Goal: Task Accomplishment & Management: Complete application form

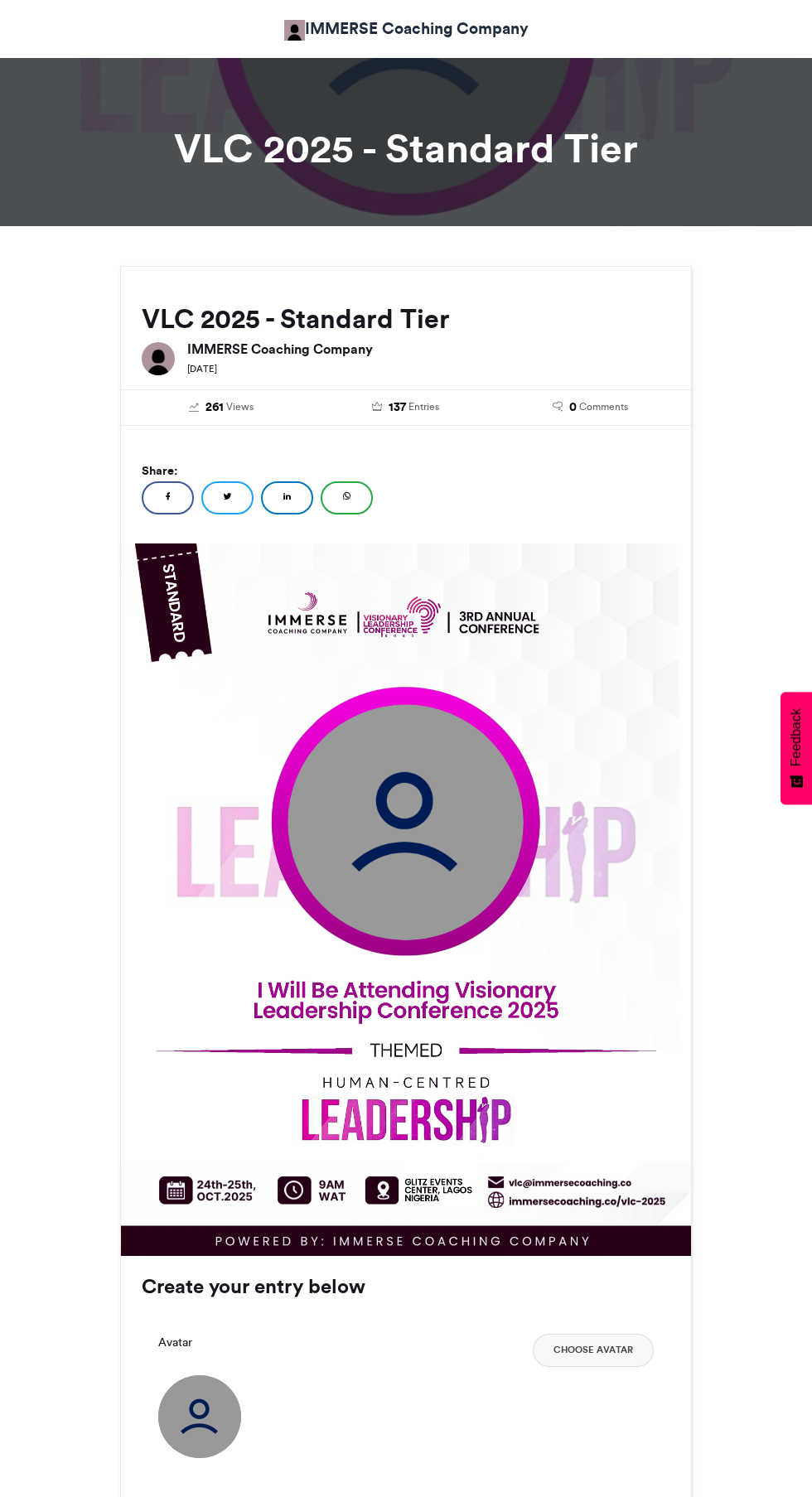
click at [437, 848] on img at bounding box center [405, 822] width 236 height 236
click at [583, 1352] on button "Choose Avatar" at bounding box center [593, 1350] width 121 height 33
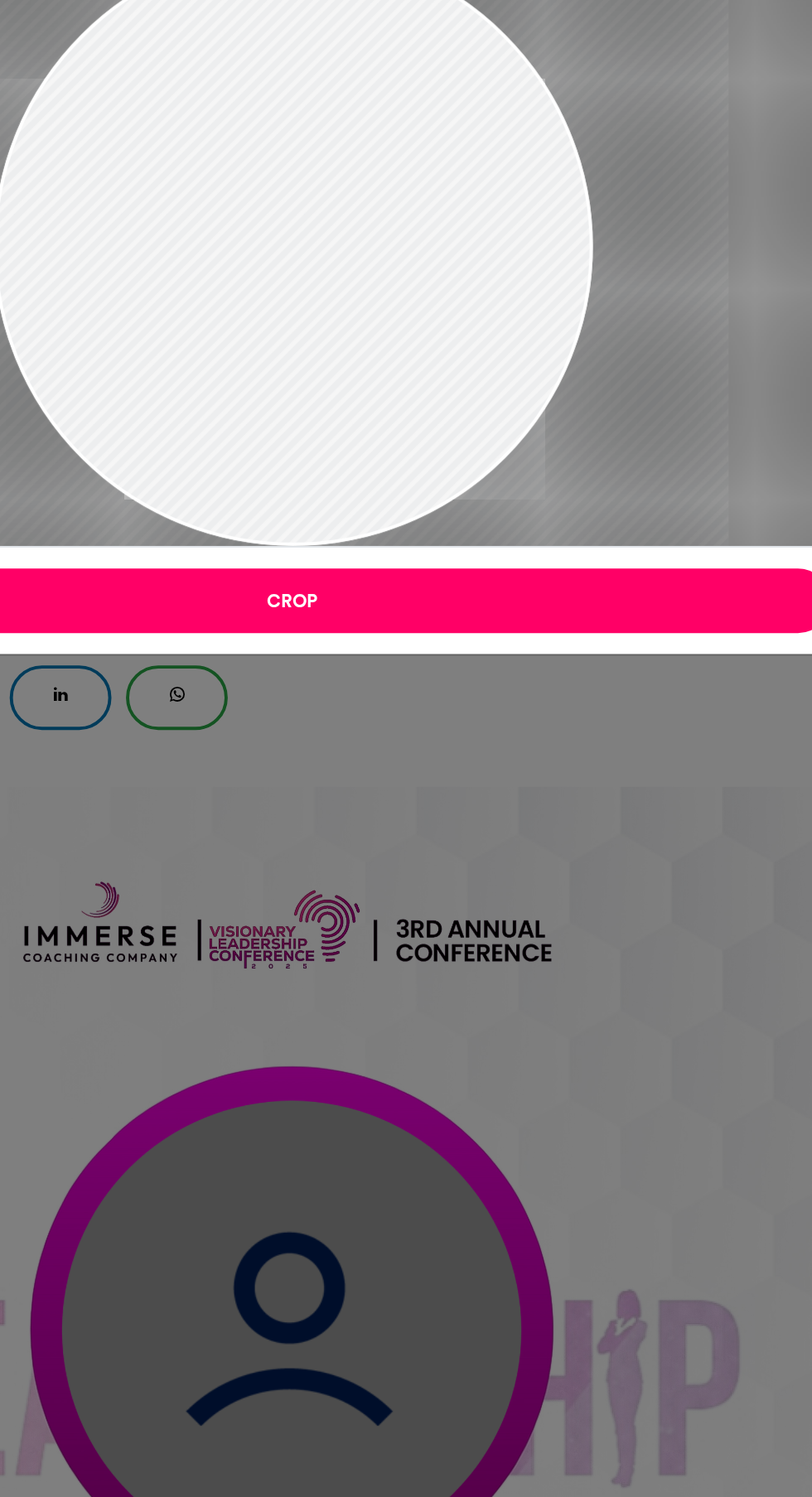
type input "******"
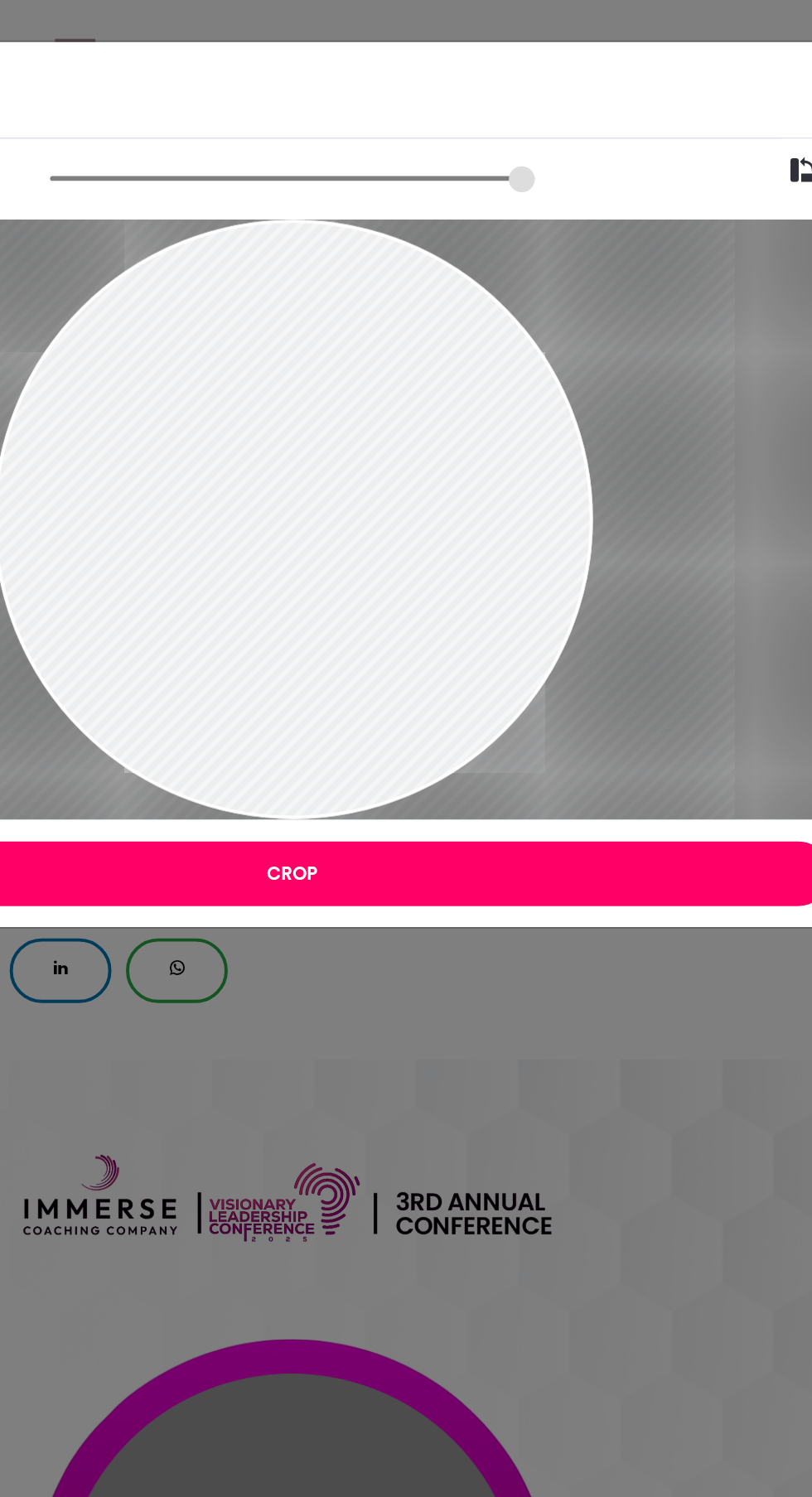
click at [480, 652] on div "Crop Image × Crop" at bounding box center [406, 748] width 812 height 1497
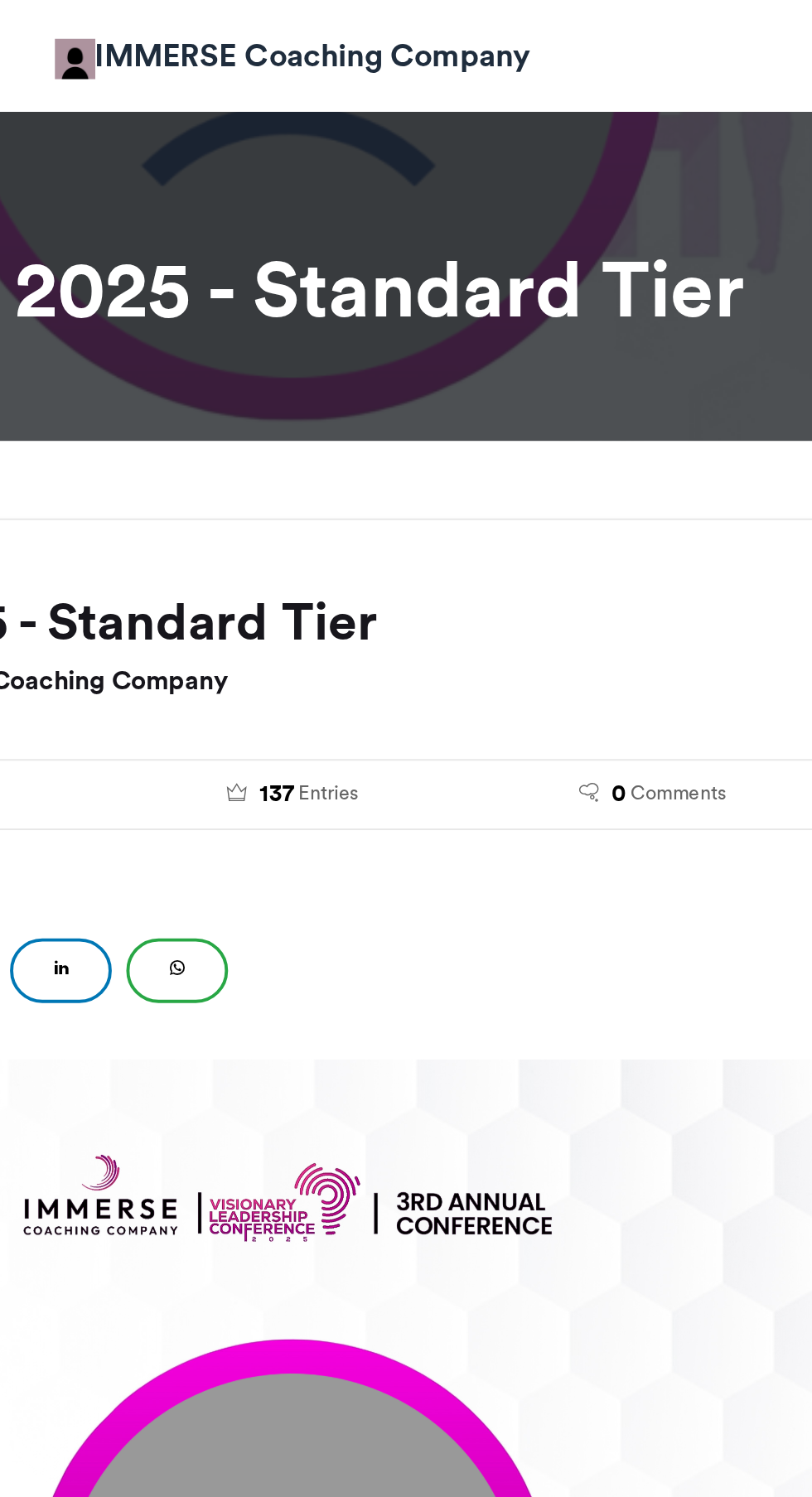
click at [544, 442] on div "Share: Facebook Twitter LinkedIn WhatsApp" at bounding box center [406, 485] width 570 height 118
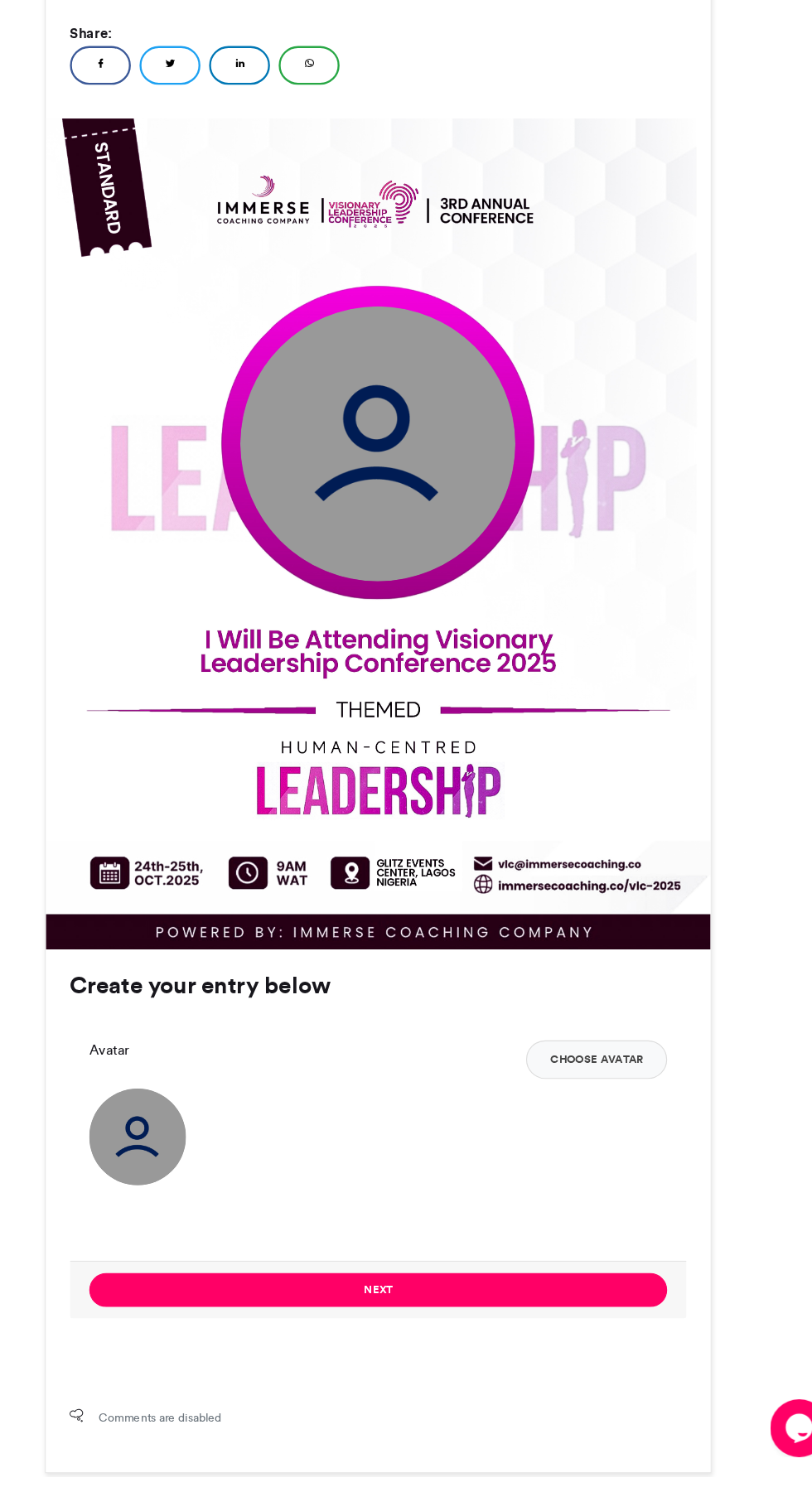
scroll to position [261, 0]
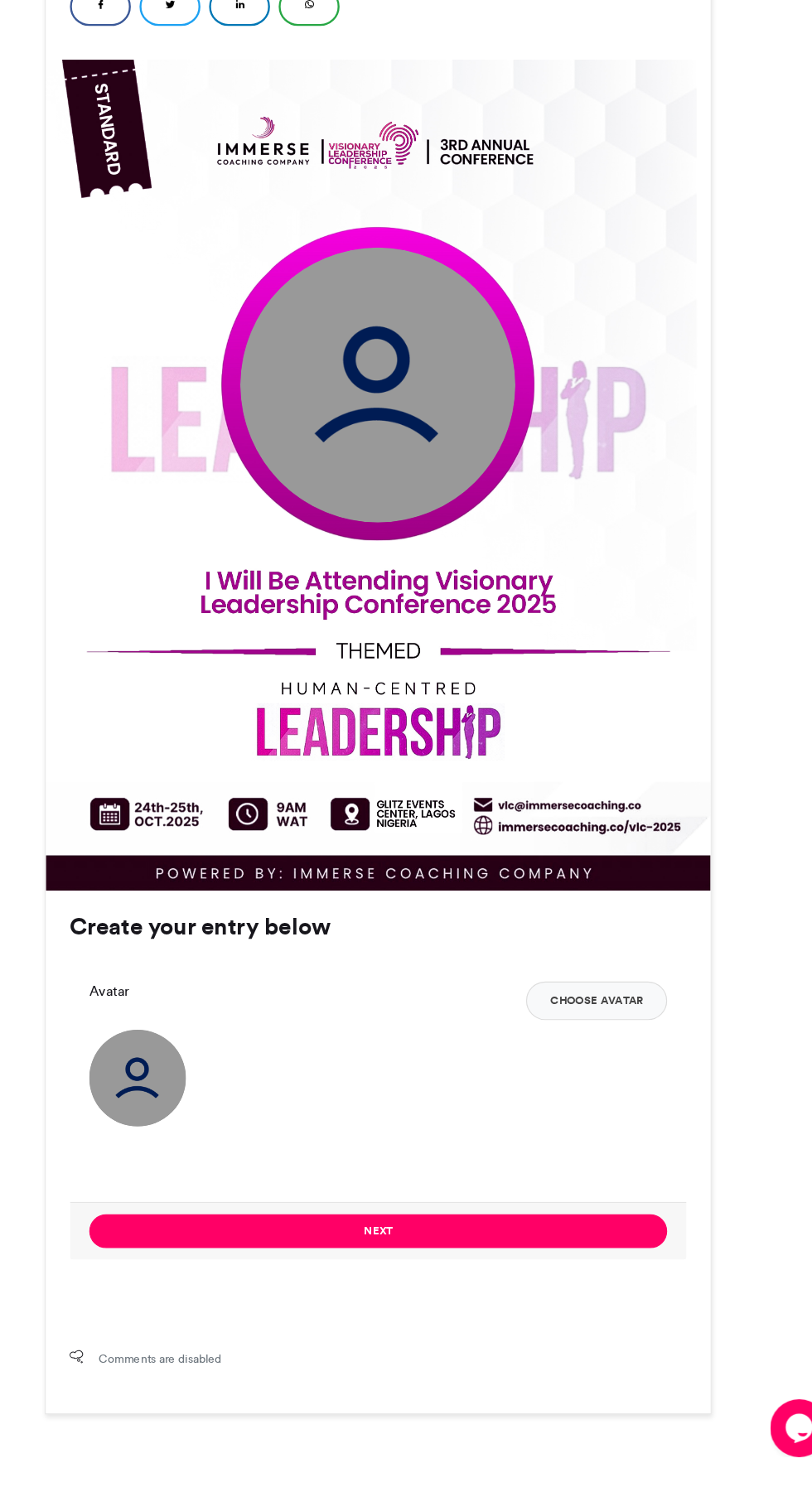
click at [262, 1149] on div "Avatar Choose Avatar" at bounding box center [405, 1134] width 495 height 124
click at [193, 1178] on img at bounding box center [199, 1155] width 83 height 83
click at [195, 1166] on img at bounding box center [199, 1155] width 83 height 83
click at [630, 1077] on button "Choose Avatar" at bounding box center [593, 1089] width 121 height 33
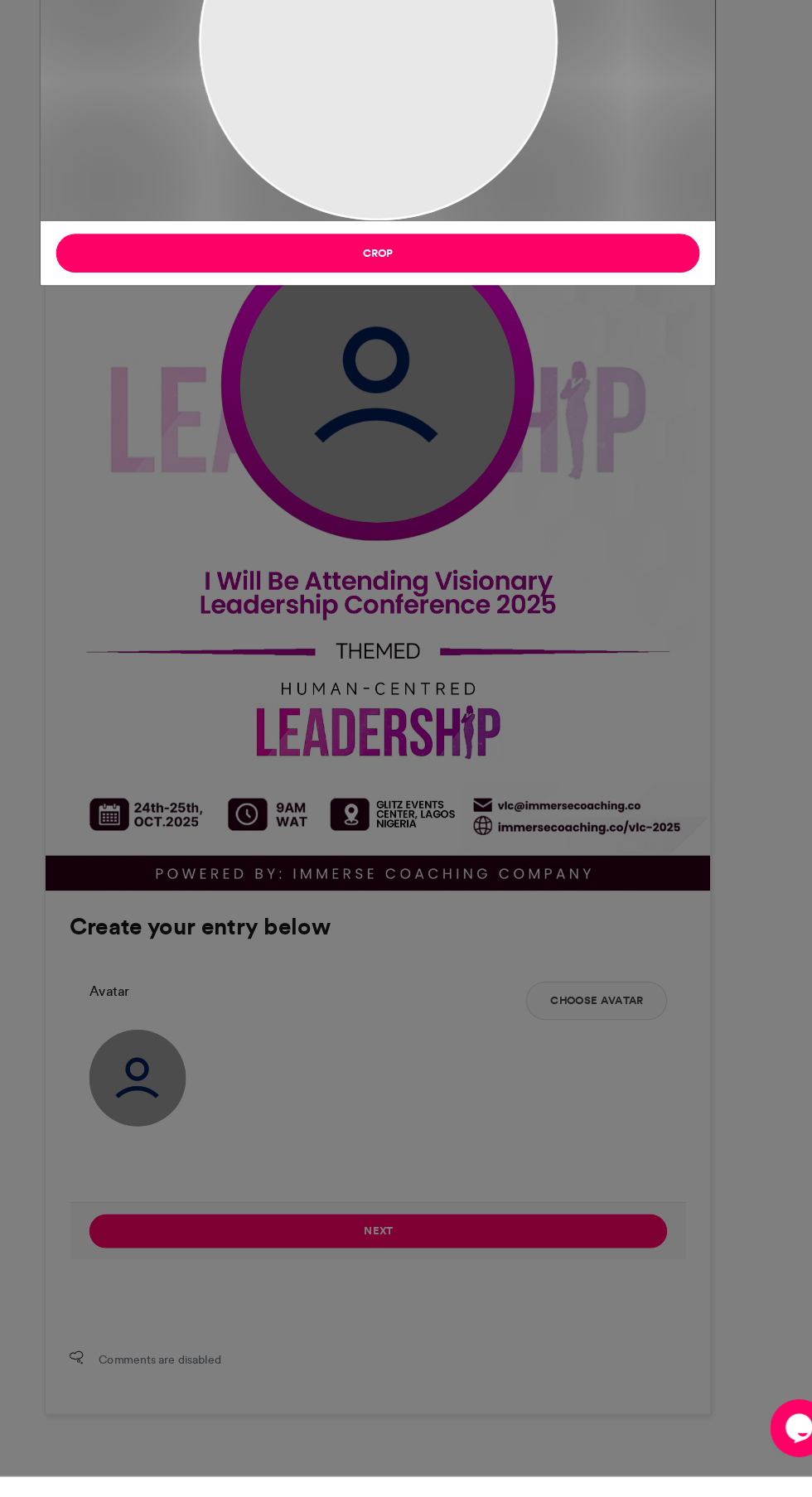
scroll to position [279, 0]
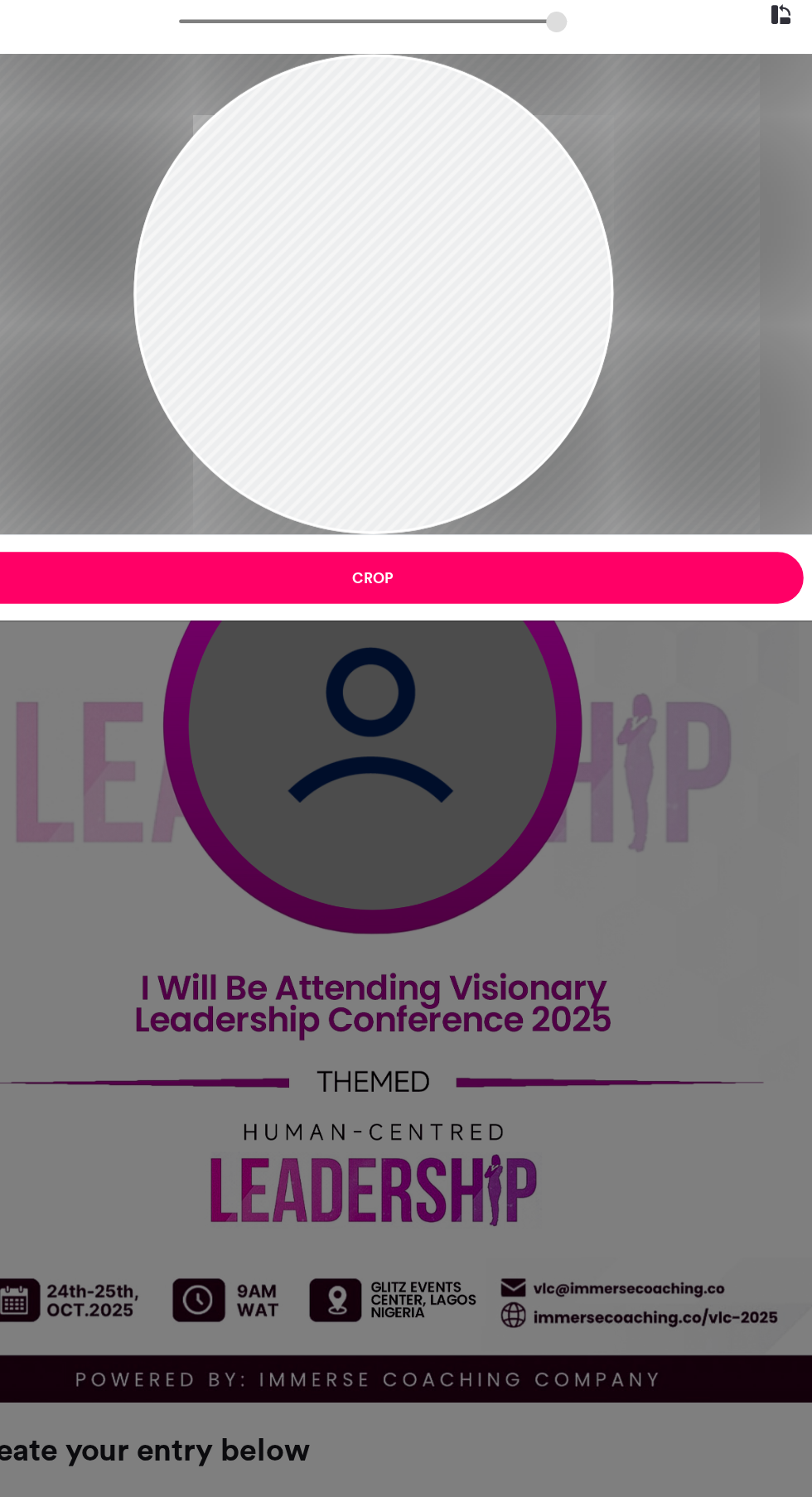
type input "******"
click at [565, 444] on button "Crop" at bounding box center [406, 449] width 551 height 33
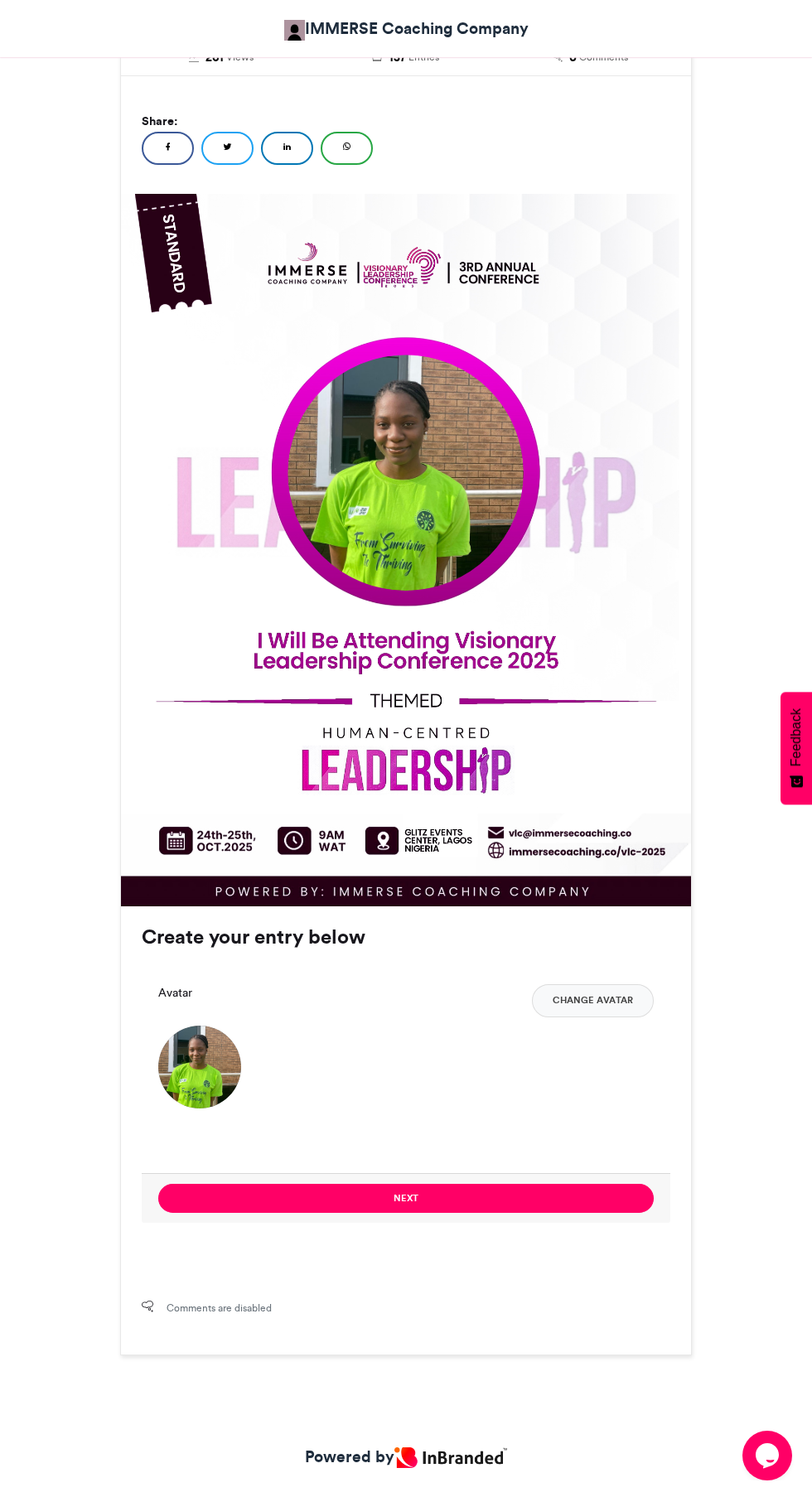
scroll to position [376, 0]
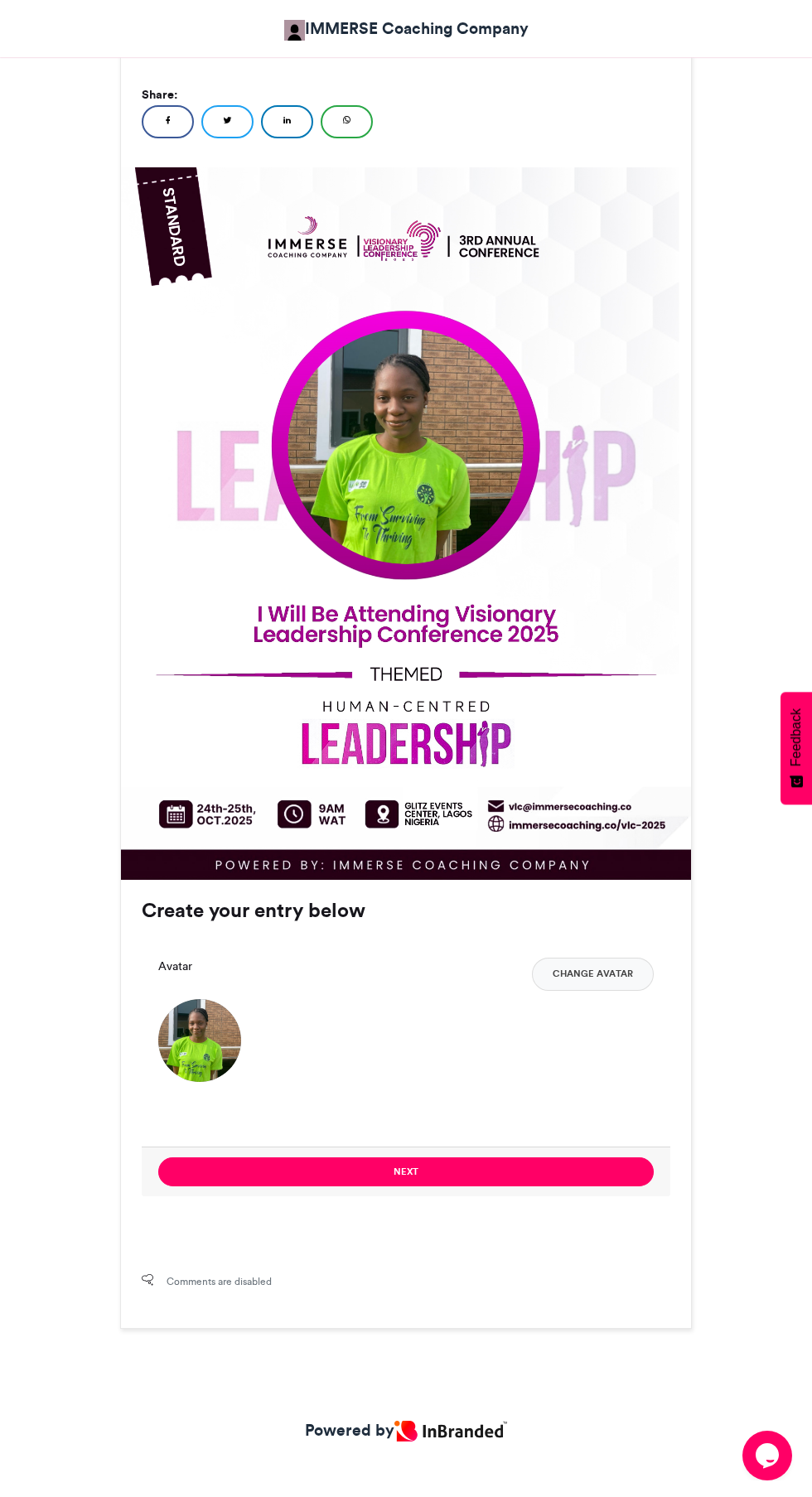
click at [512, 1174] on button "Next" at bounding box center [405, 1171] width 495 height 29
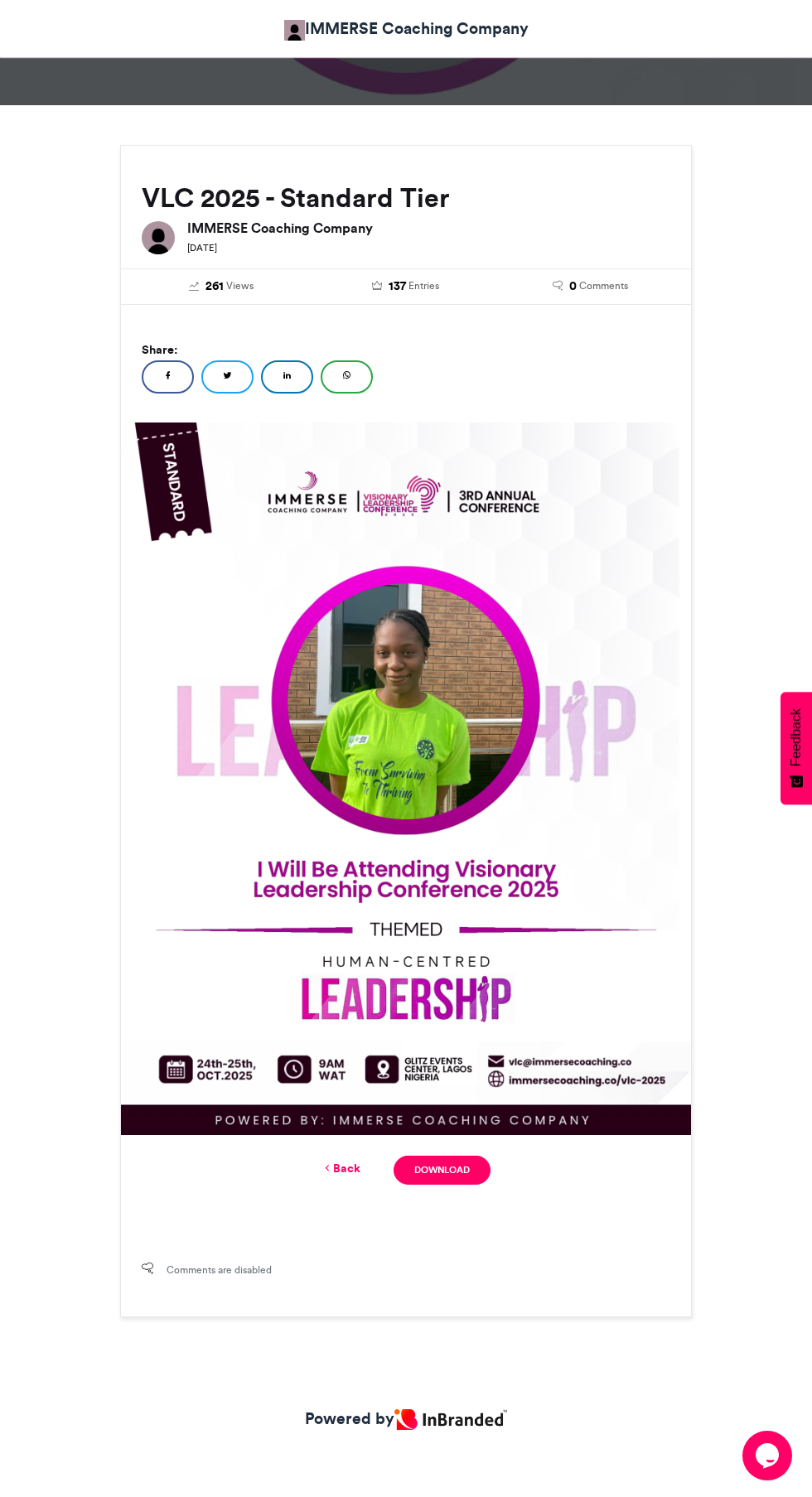
scroll to position [0, 0]
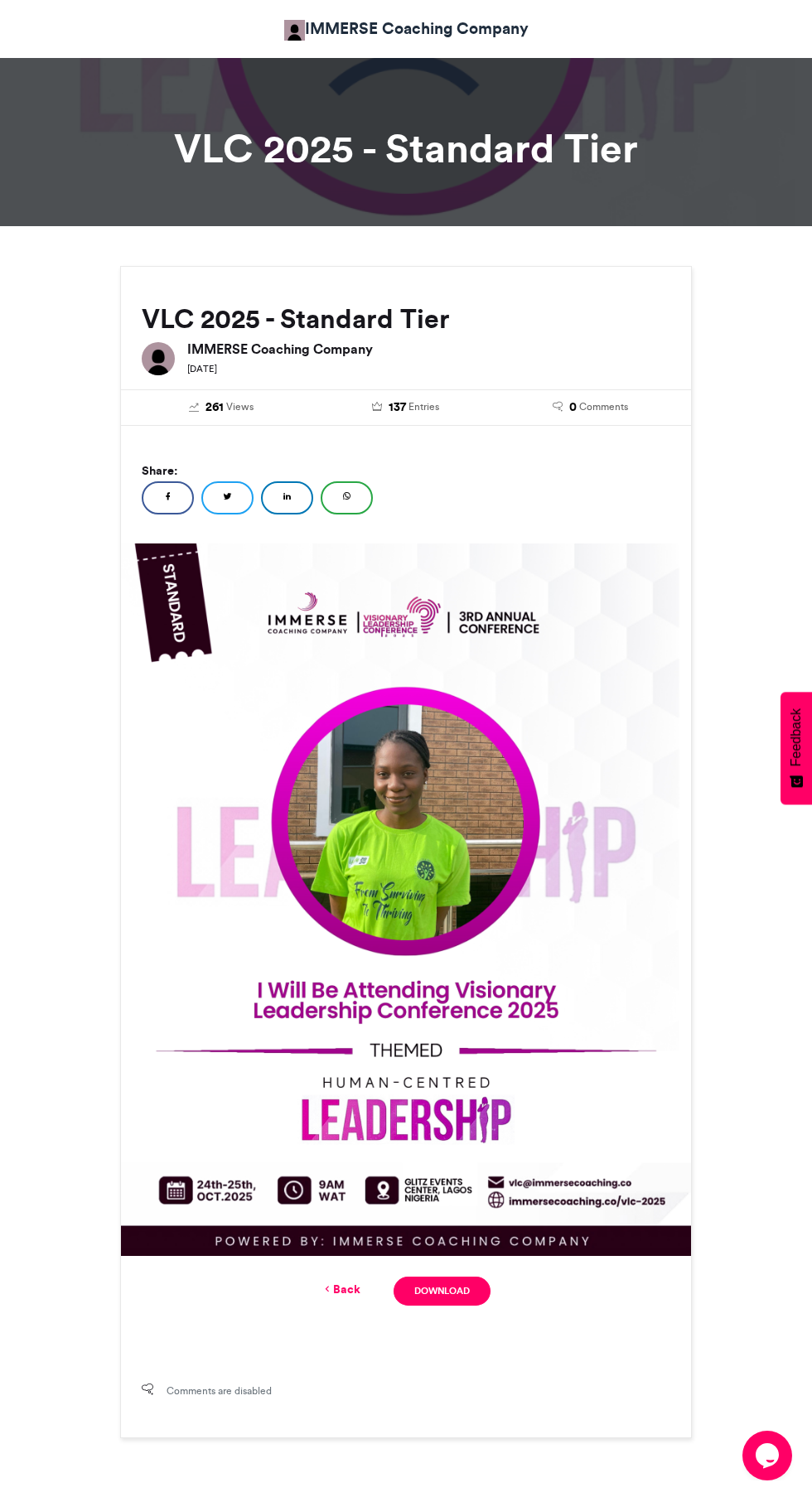
click at [449, 1290] on link "Download" at bounding box center [442, 1291] width 97 height 29
